Goal: Task Accomplishment & Management: Complete application form

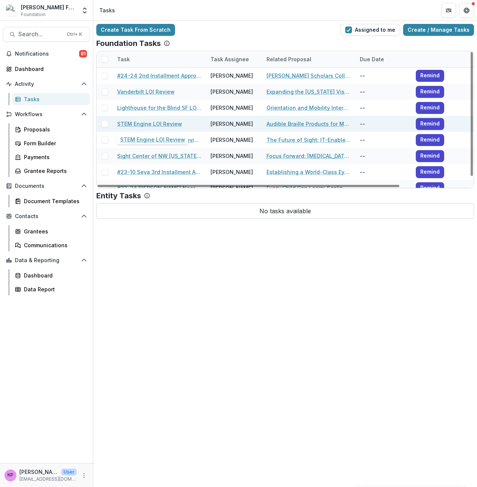
click at [148, 126] on link "STEM Engine LOI Review" at bounding box center [149, 124] width 65 height 8
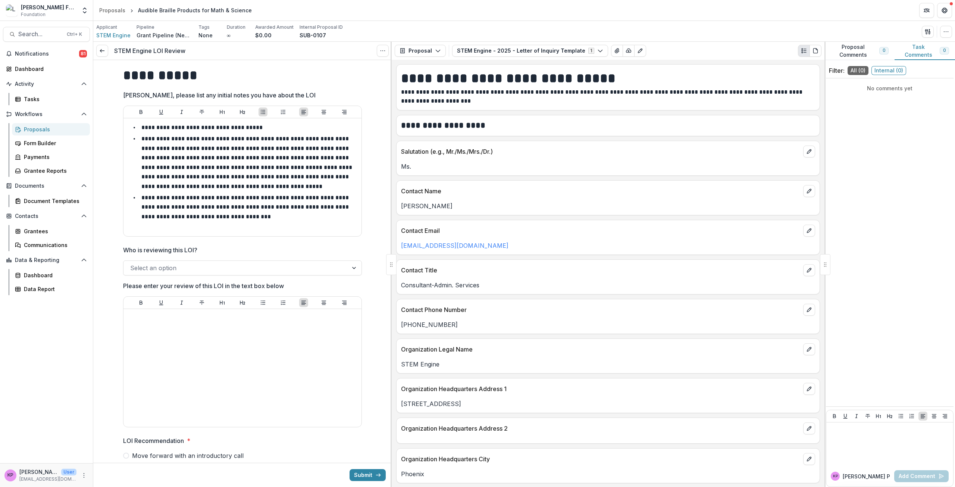
click at [219, 272] on div at bounding box center [235, 268] width 211 height 10
click at [156, 343] on div at bounding box center [242, 368] width 232 height 112
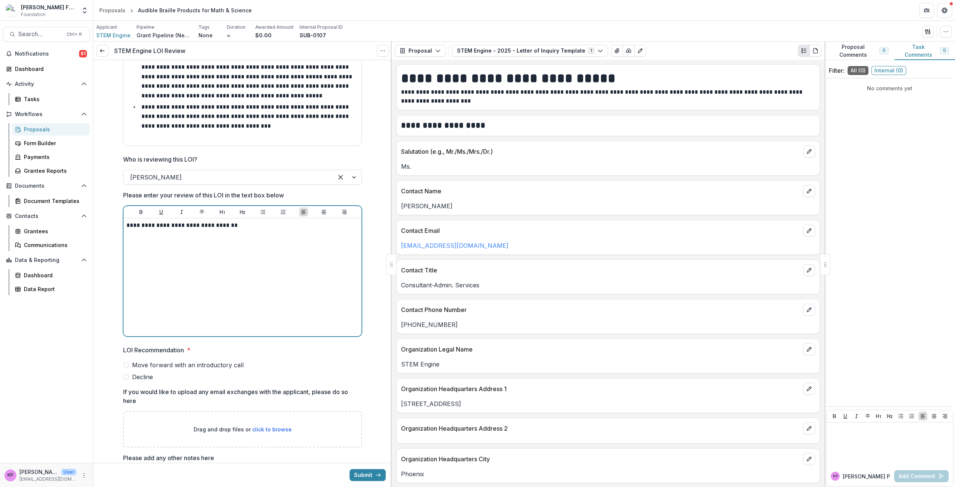
scroll to position [112, 0]
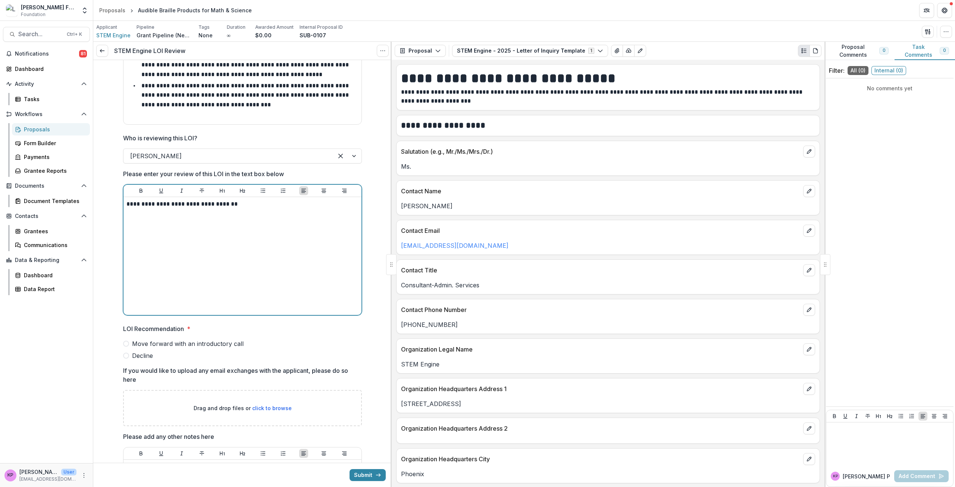
click at [146, 357] on span "Decline" at bounding box center [142, 355] width 21 height 9
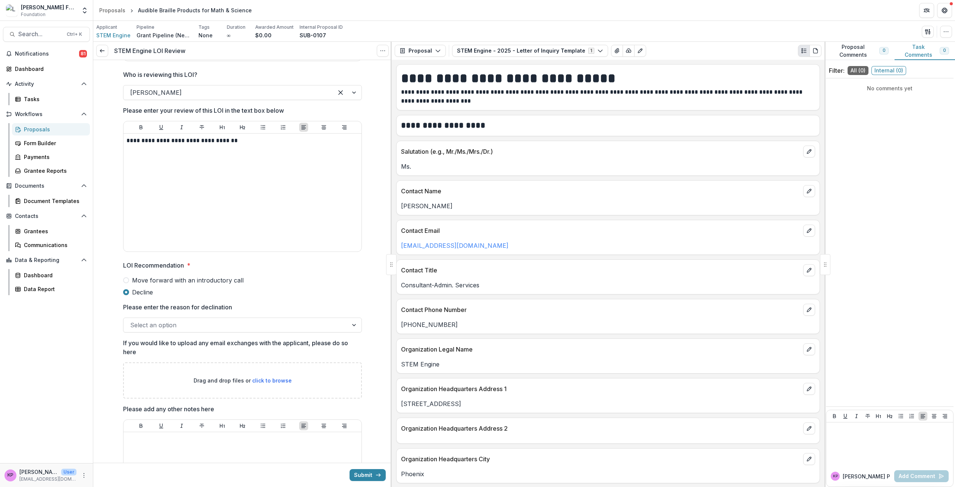
scroll to position [187, 0]
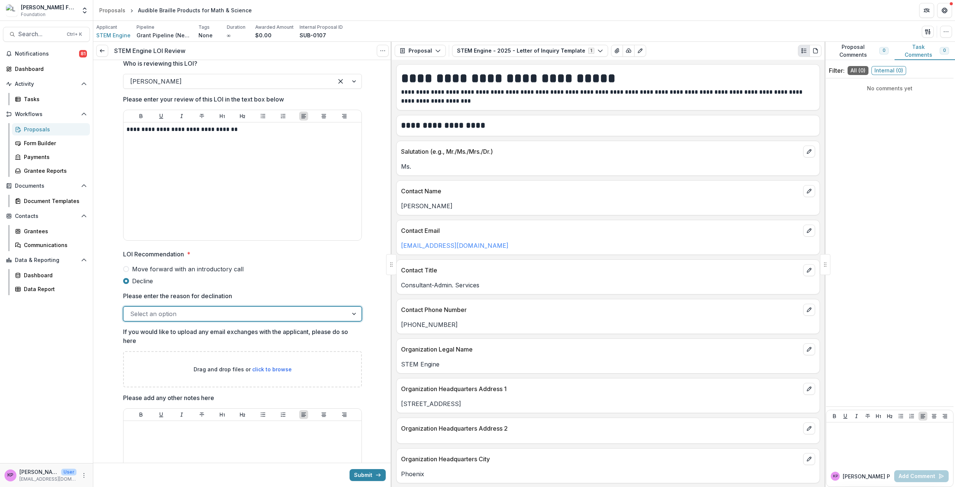
click at [168, 313] on div at bounding box center [235, 314] width 211 height 10
click at [369, 476] on button "Submit" at bounding box center [368, 475] width 36 height 12
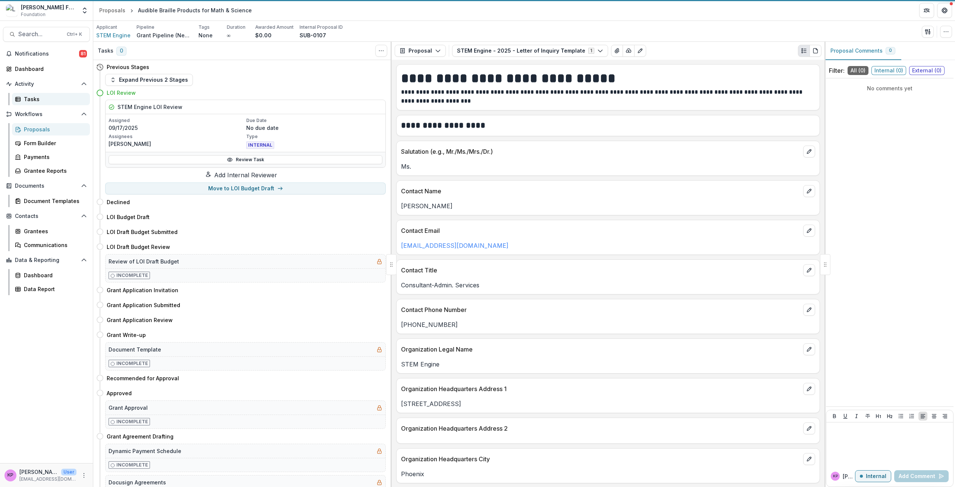
click at [38, 98] on div "Tasks" at bounding box center [54, 99] width 60 height 8
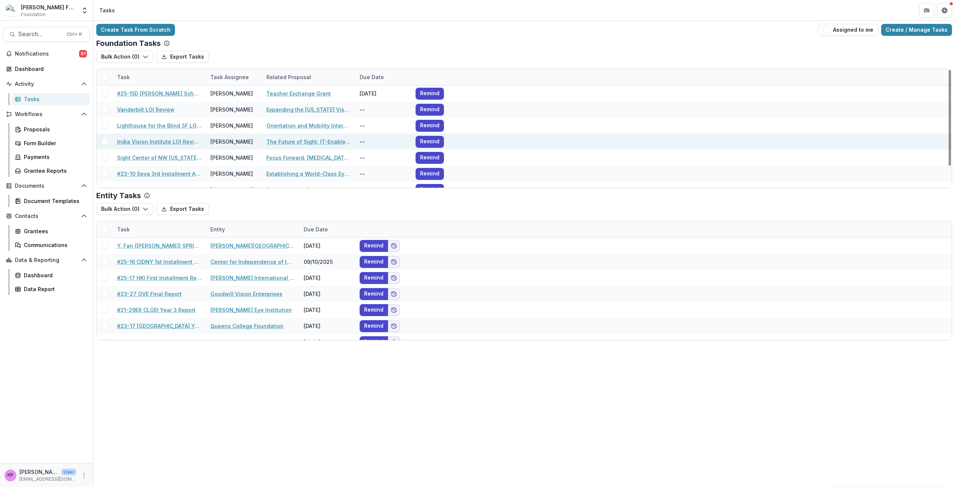
click at [142, 144] on link "India Vision Institute LOI Review" at bounding box center [159, 142] width 84 height 8
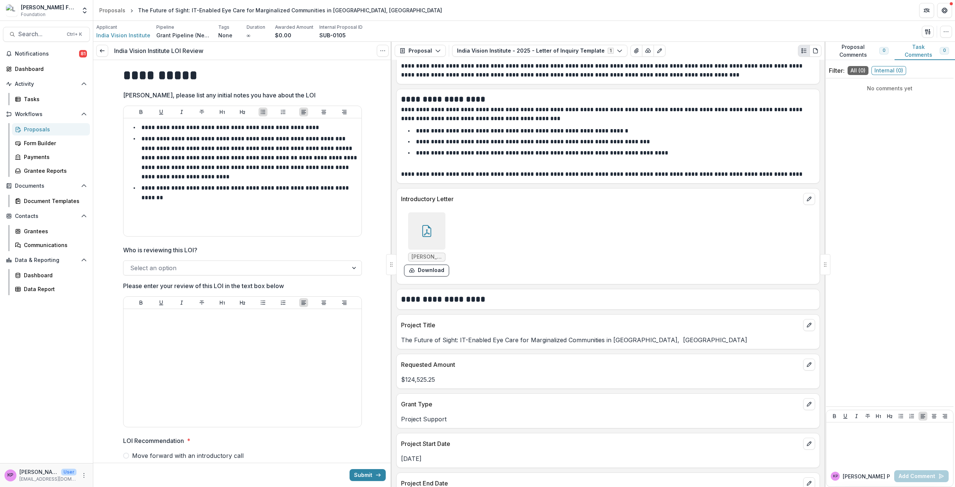
scroll to position [821, 0]
click at [419, 221] on div at bounding box center [426, 228] width 37 height 37
click at [6, 487] on icon "Close" at bounding box center [3, 492] width 6 height 6
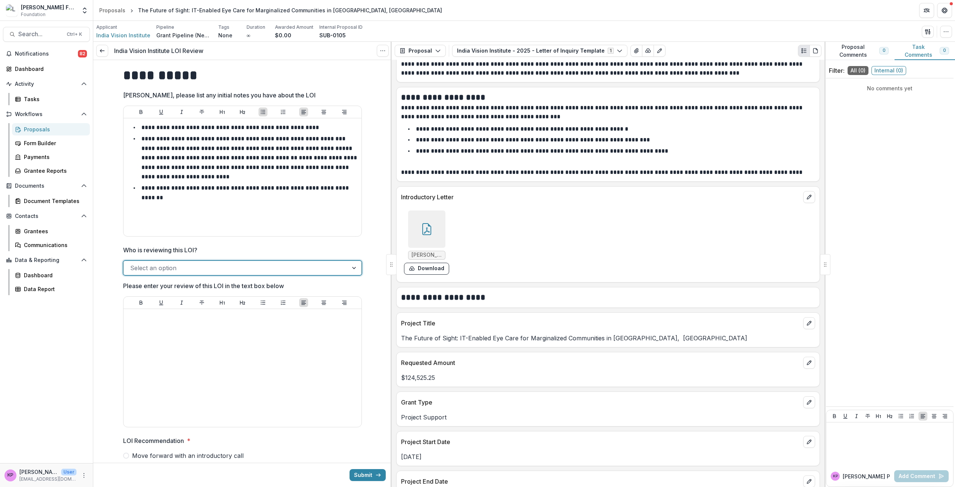
click at [177, 267] on div at bounding box center [235, 268] width 211 height 10
click at [156, 332] on div at bounding box center [242, 368] width 232 height 112
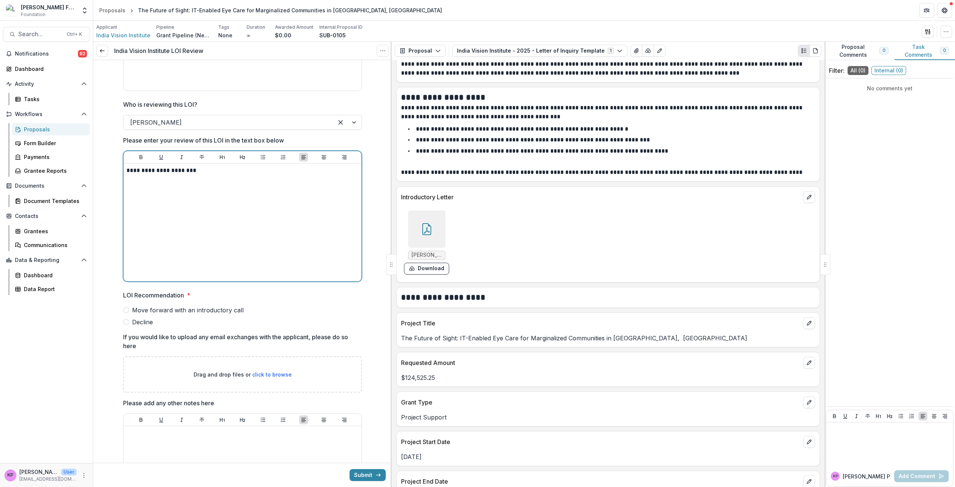
scroll to position [149, 0]
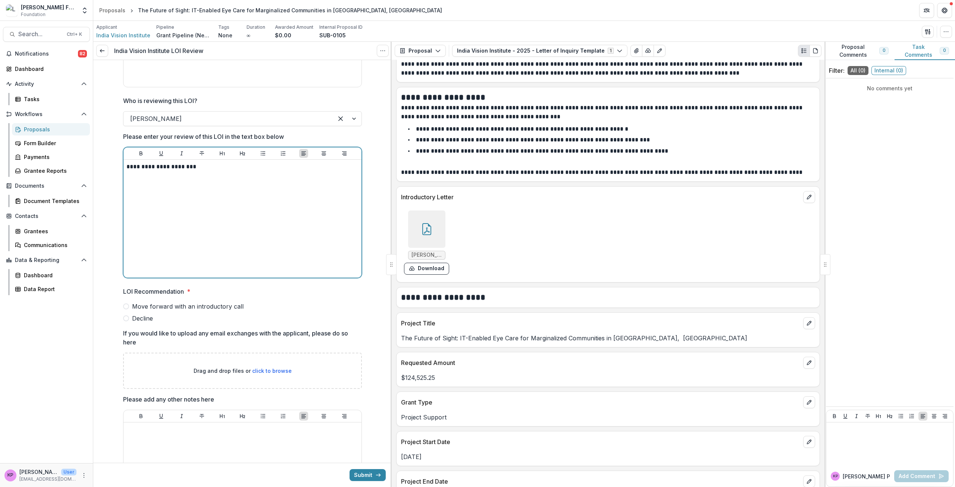
click at [134, 316] on span "Decline" at bounding box center [142, 318] width 21 height 9
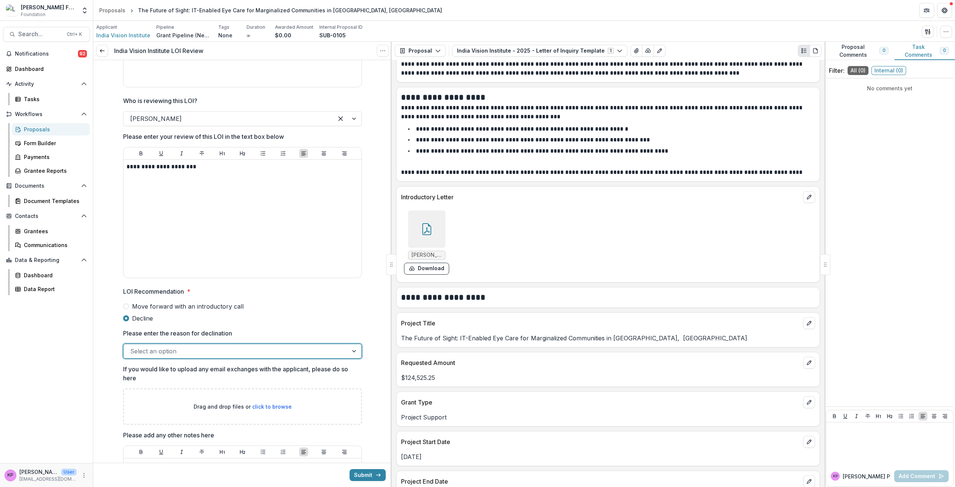
click at [153, 348] on div at bounding box center [235, 351] width 211 height 10
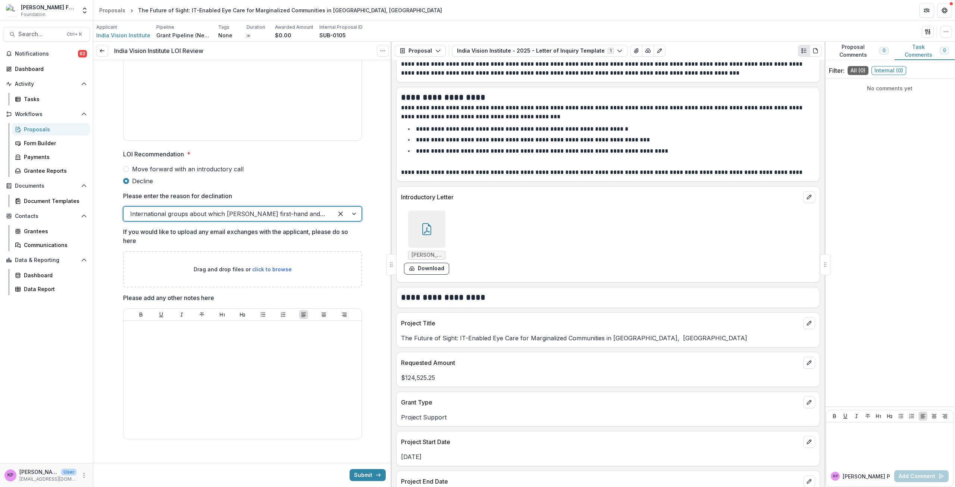
scroll to position [290, 0]
click at [353, 472] on button "Submit" at bounding box center [368, 475] width 36 height 12
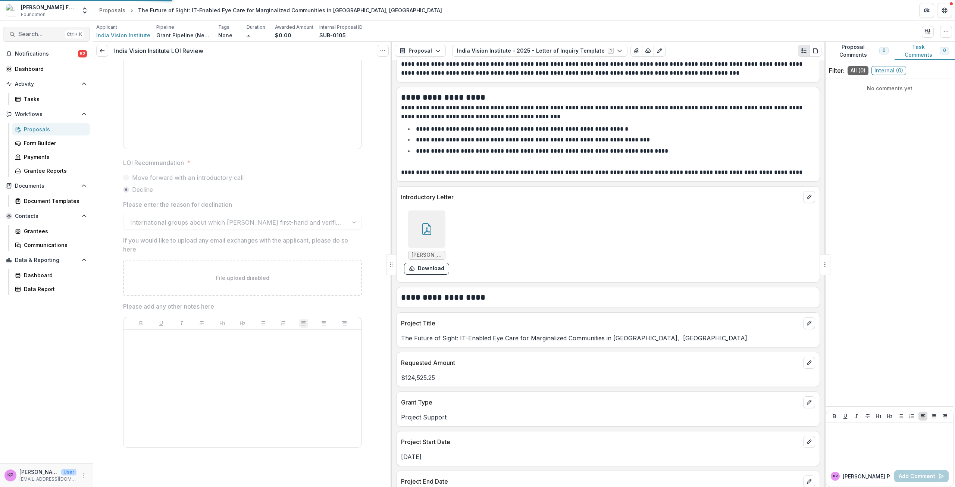
scroll to position [278, 0]
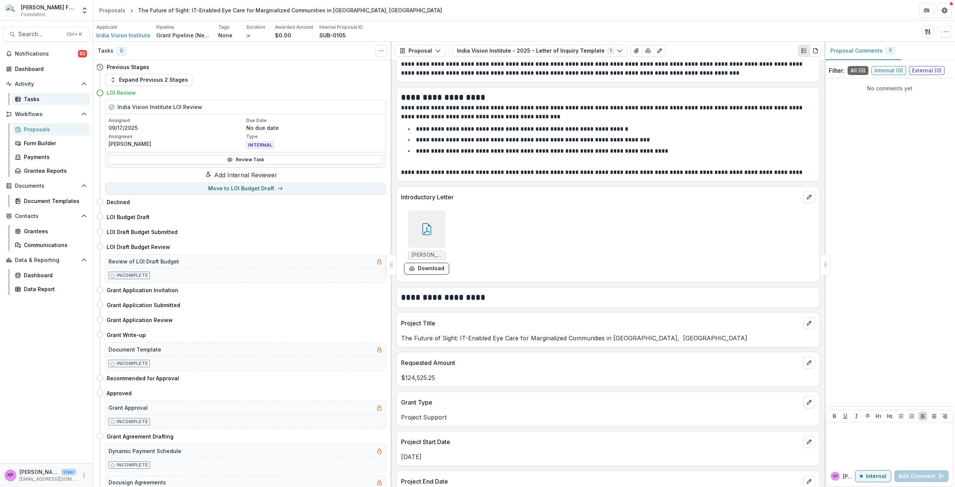
click at [31, 99] on div "Tasks" at bounding box center [54, 99] width 60 height 8
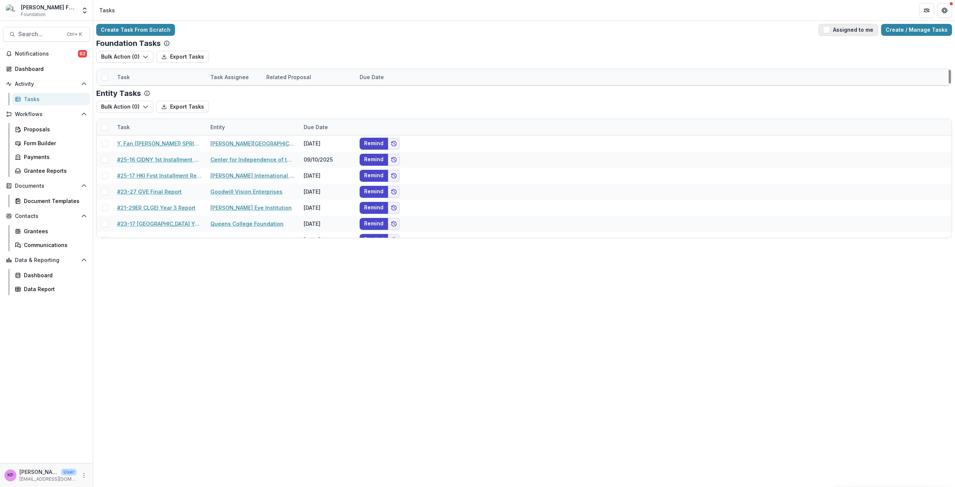
click at [849, 31] on button "Assigned to me" at bounding box center [849, 30] width 60 height 12
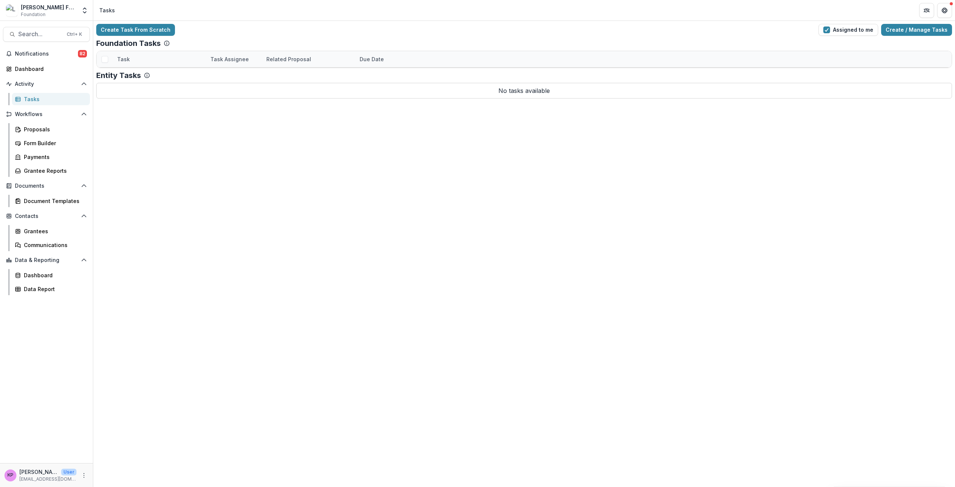
click at [163, 108] on link "Lighthouse for the Blind SF LOI Review" at bounding box center [159, 108] width 84 height 8
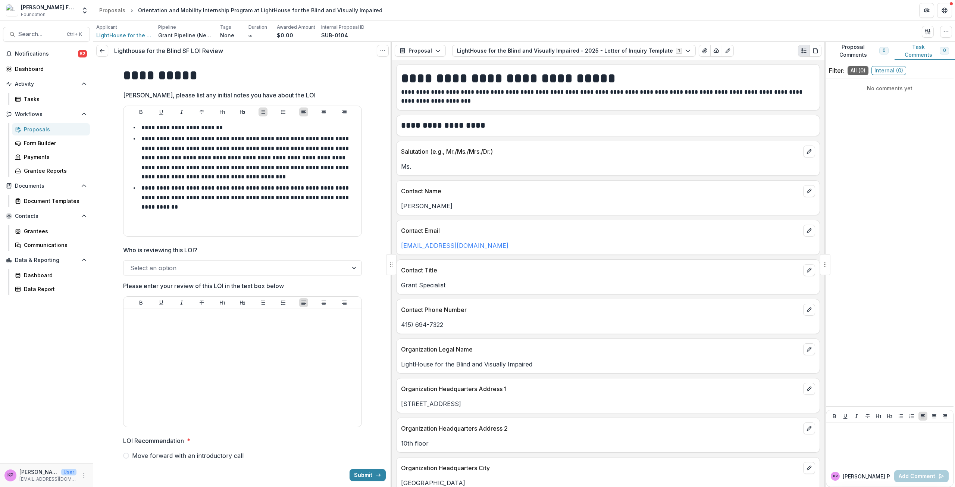
click at [186, 276] on div "**********" at bounding box center [242, 382] width 239 height 645
click at [187, 267] on div at bounding box center [235, 268] width 211 height 10
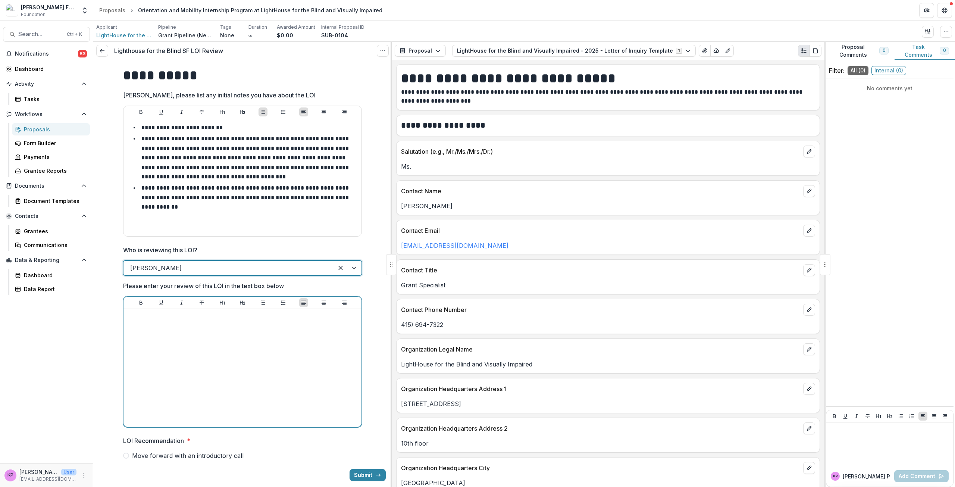
click at [188, 348] on div at bounding box center [242, 368] width 232 height 112
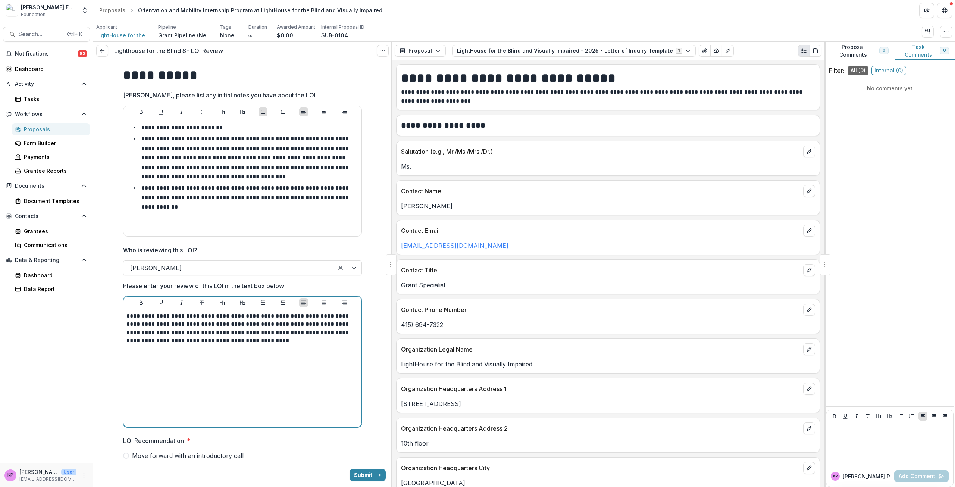
scroll to position [149, 0]
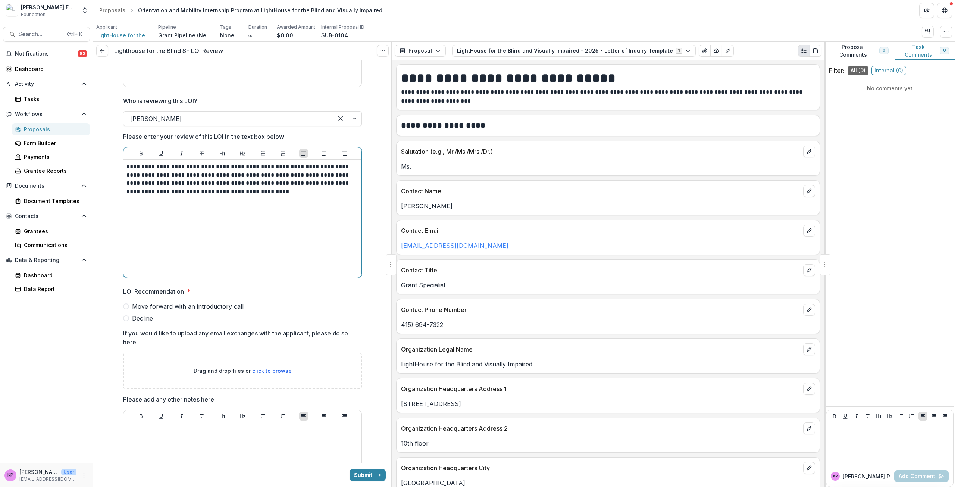
click at [146, 321] on span "Decline" at bounding box center [142, 318] width 21 height 9
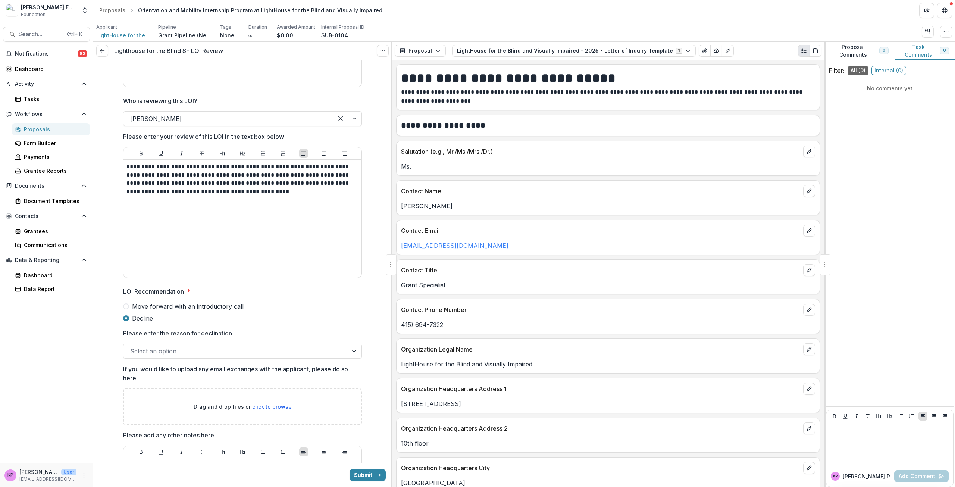
click at [168, 355] on div at bounding box center [235, 351] width 211 height 10
click at [368, 476] on button "Submit" at bounding box center [368, 475] width 36 height 12
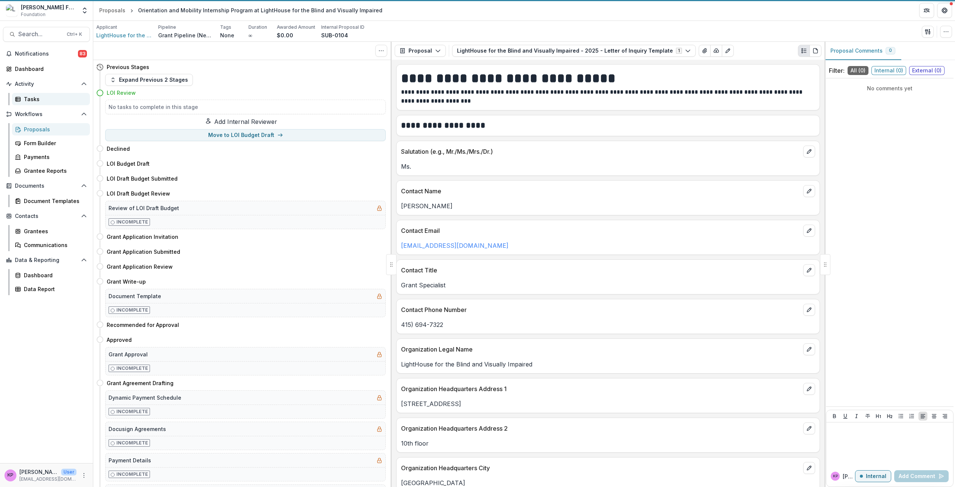
click at [25, 100] on div "Tasks" at bounding box center [54, 99] width 60 height 8
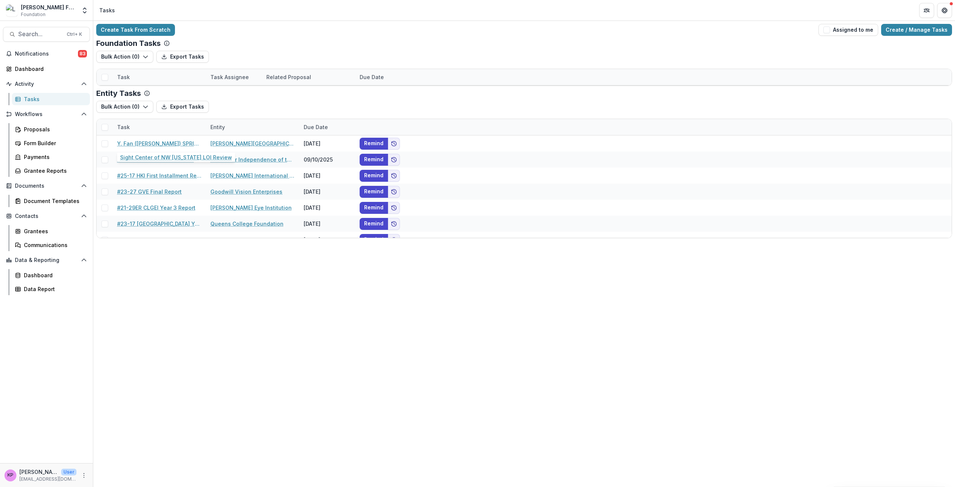
click at [160, 145] on link "Sight Center of NW [US_STATE] LOI Review" at bounding box center [159, 142] width 84 height 8
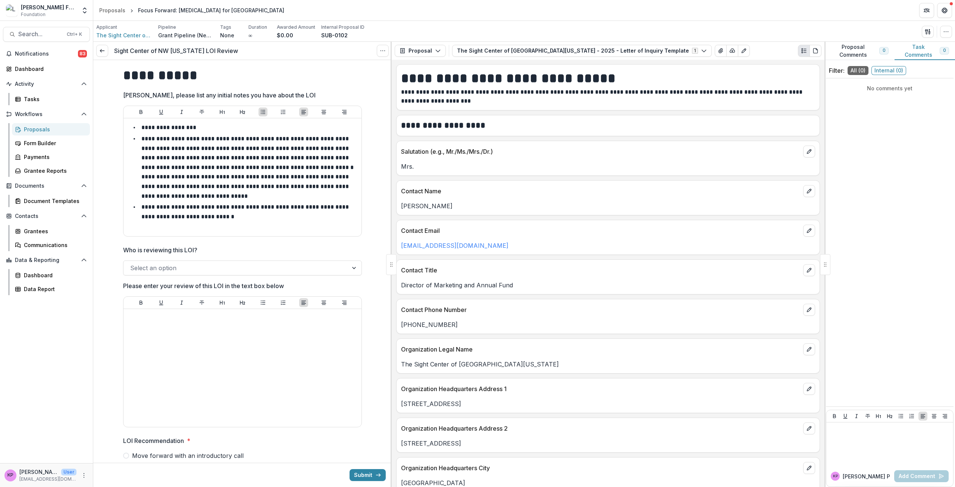
click at [162, 267] on div at bounding box center [235, 268] width 211 height 10
click at [198, 359] on div at bounding box center [242, 368] width 232 height 112
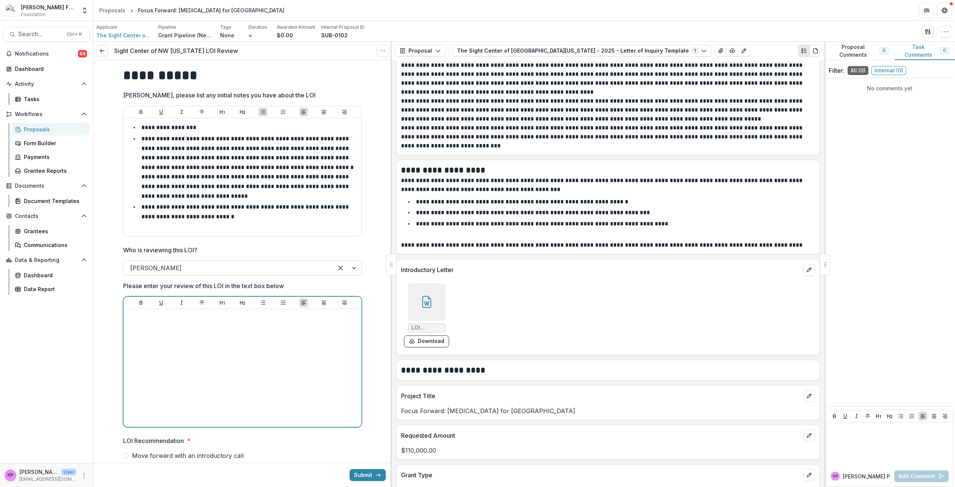
scroll to position [933, 0]
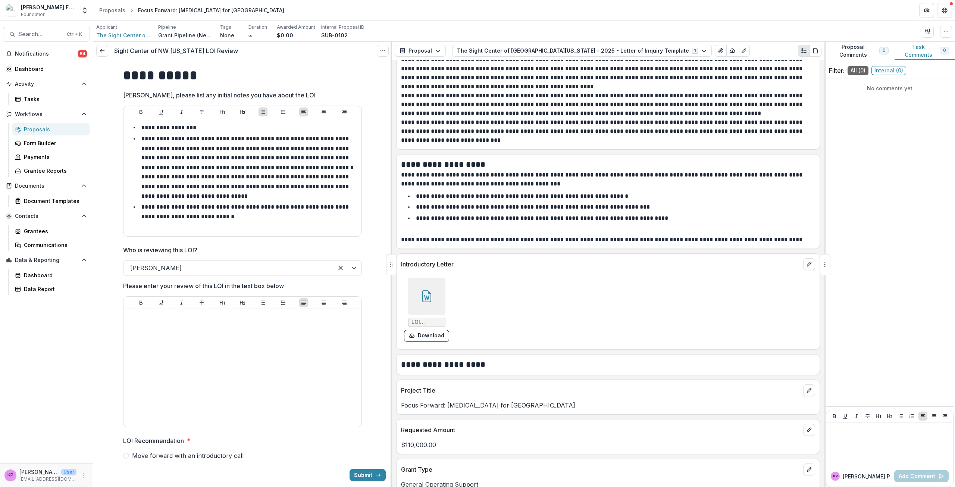
click at [429, 293] on icon at bounding box center [426, 296] width 9 height 12
click at [238, 350] on div at bounding box center [242, 368] width 232 height 112
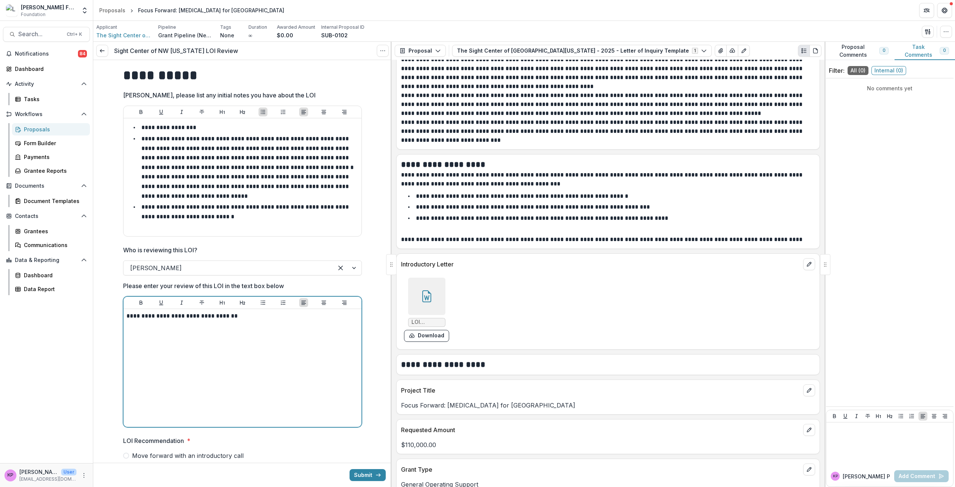
click at [142, 318] on p "**********" at bounding box center [242, 316] width 232 height 8
click at [351, 318] on p "**********" at bounding box center [242, 316] width 232 height 8
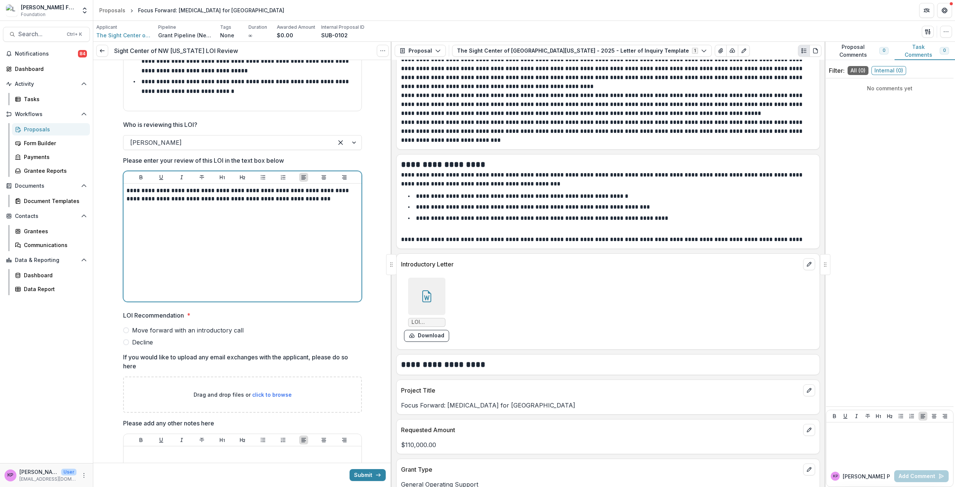
scroll to position [149, 0]
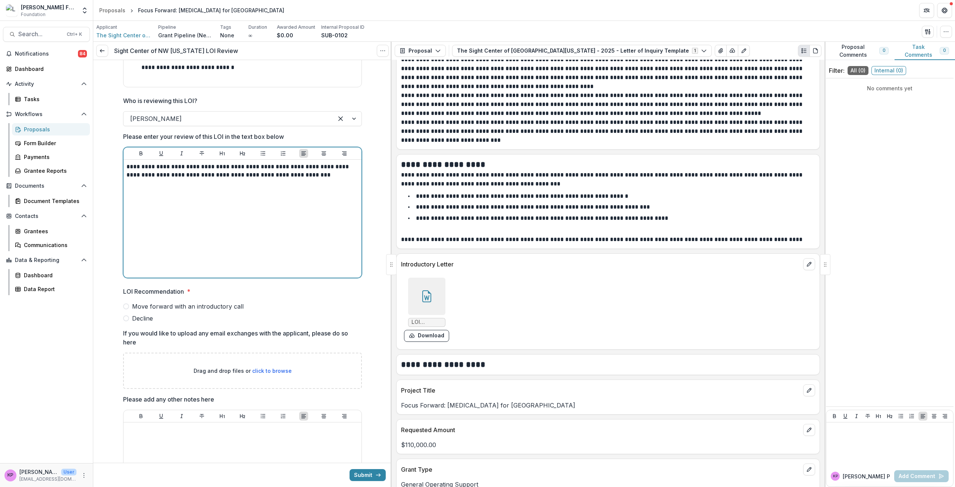
click at [147, 315] on span "Decline" at bounding box center [142, 318] width 21 height 9
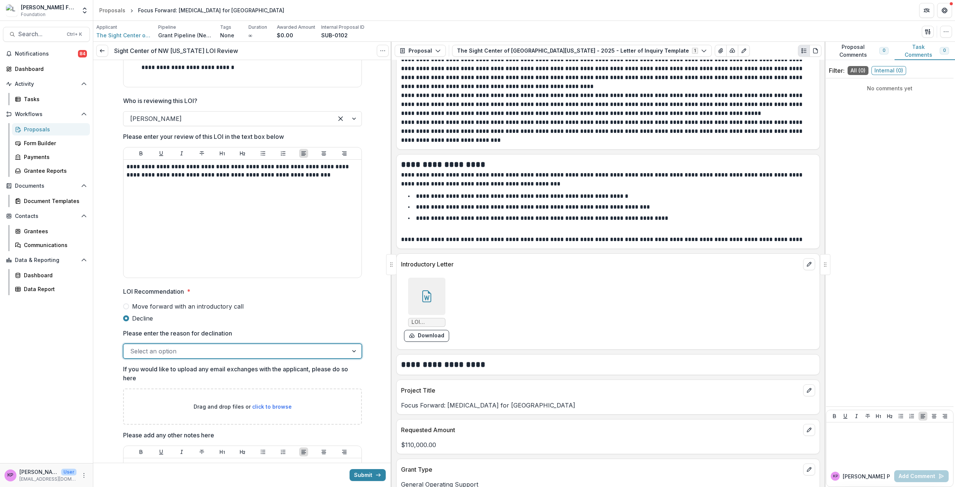
click at [168, 348] on div at bounding box center [235, 351] width 211 height 10
click at [364, 476] on button "Submit" at bounding box center [368, 475] width 36 height 12
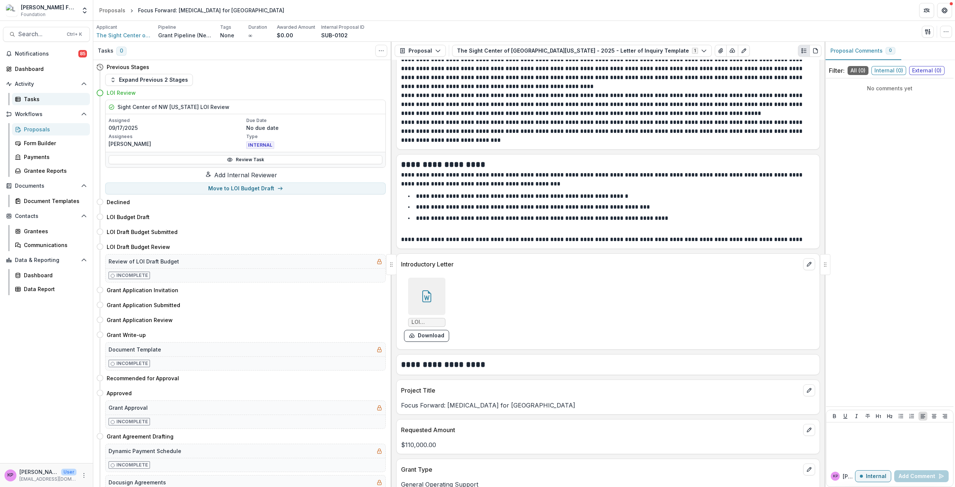
click at [29, 97] on div "Tasks" at bounding box center [54, 99] width 60 height 8
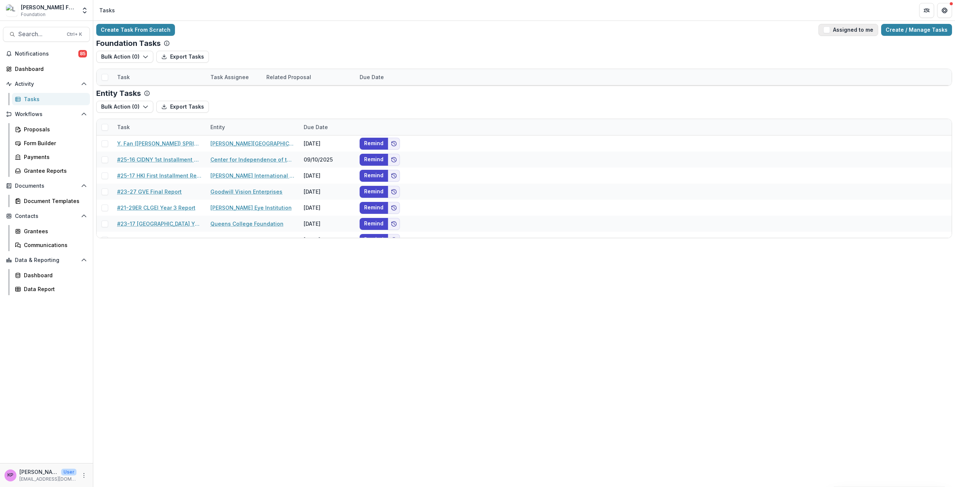
click at [856, 33] on button "Assigned to me" at bounding box center [849, 30] width 60 height 12
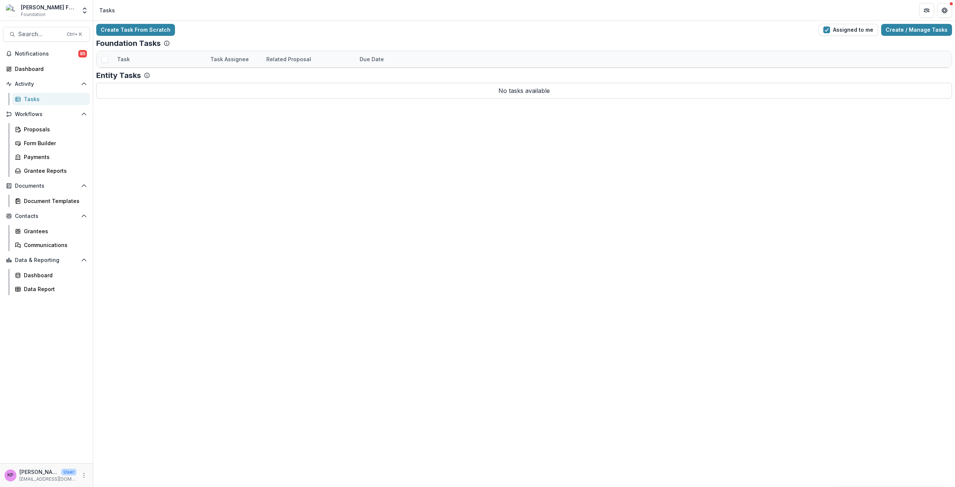
click at [163, 92] on link "Vanderbilt LOI Review" at bounding box center [145, 92] width 57 height 8
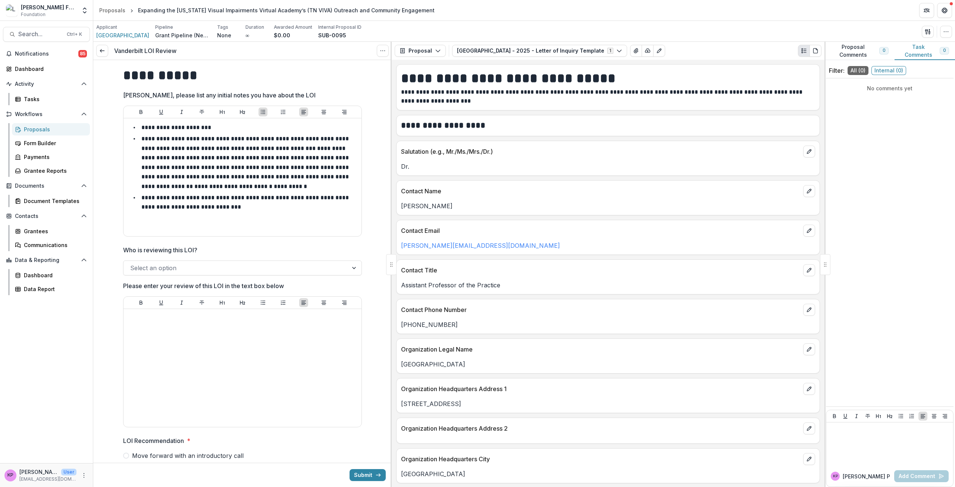
click at [180, 268] on div at bounding box center [235, 268] width 211 height 10
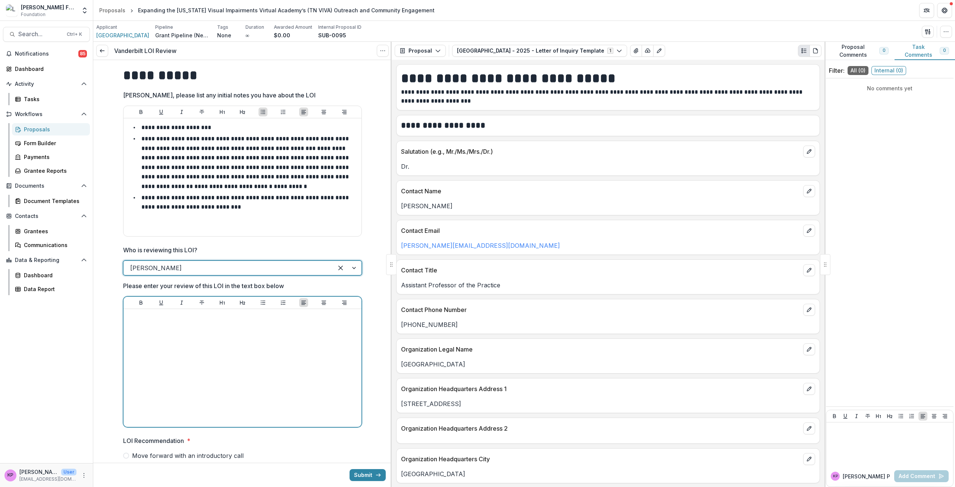
click at [169, 338] on div at bounding box center [242, 368] width 232 height 112
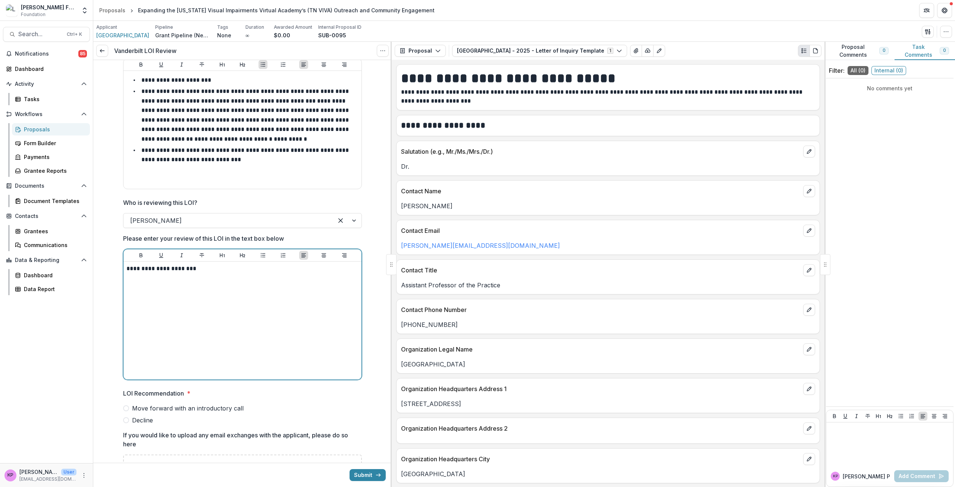
scroll to position [112, 0]
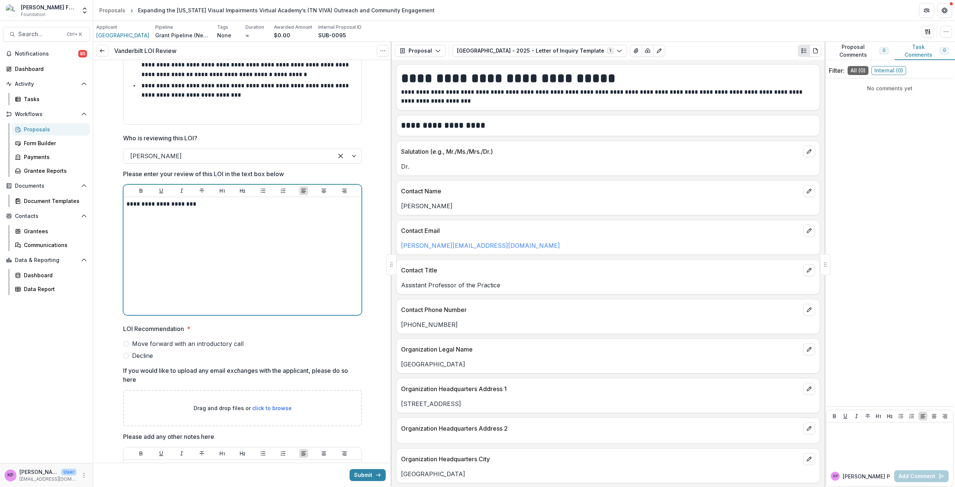
click at [145, 357] on span "Decline" at bounding box center [142, 355] width 21 height 9
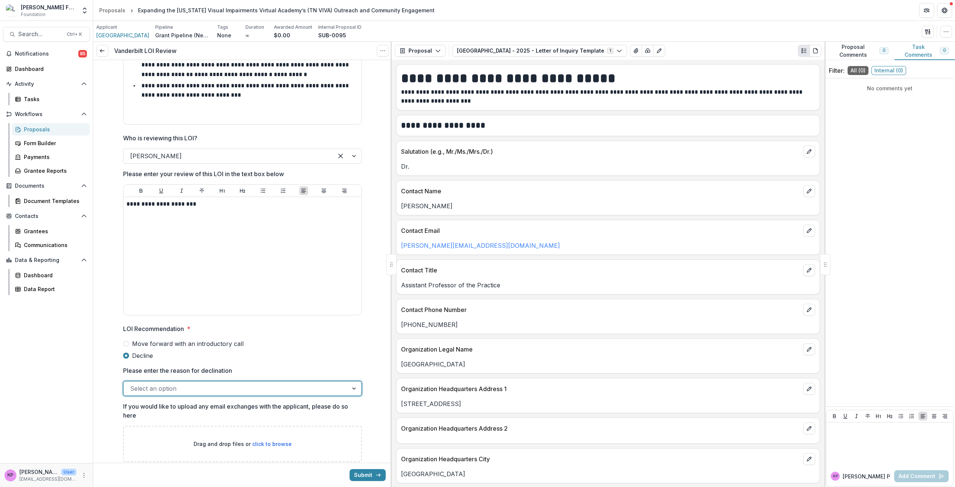
click at [227, 391] on div at bounding box center [235, 388] width 211 height 10
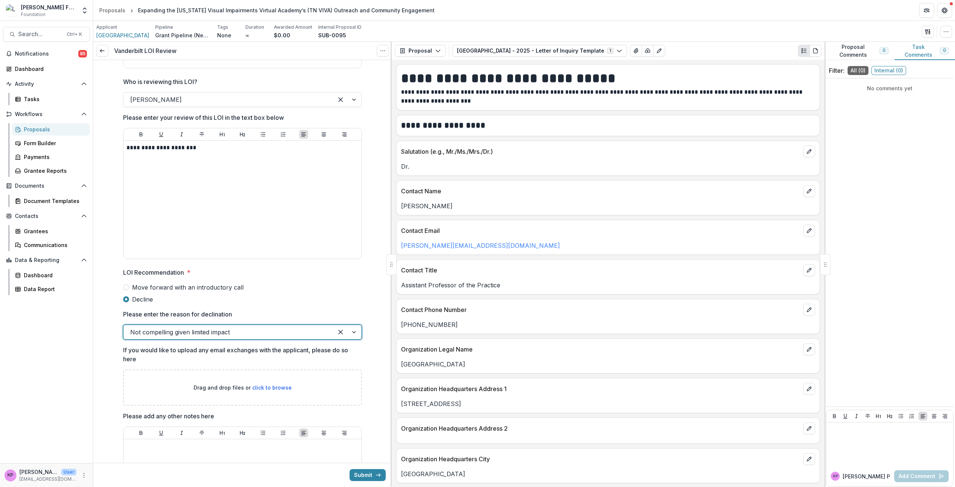
scroll to position [187, 0]
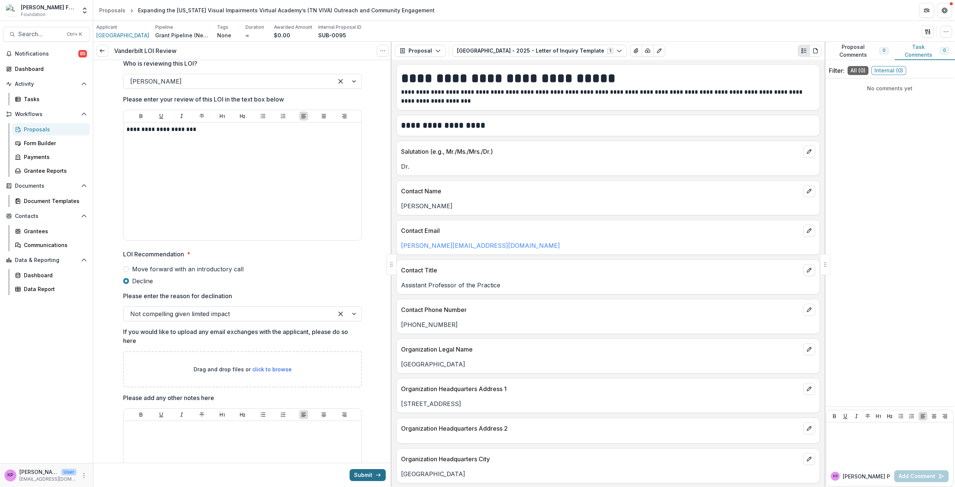
click at [359, 474] on button "Submit" at bounding box center [368, 475] width 36 height 12
